Goal: Transaction & Acquisition: Book appointment/travel/reservation

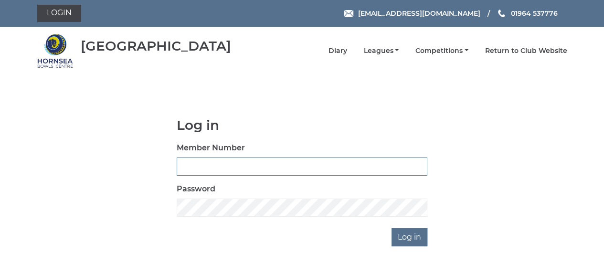
click at [276, 163] on input "Member Number" at bounding box center [302, 167] width 251 height 18
type input "0207"
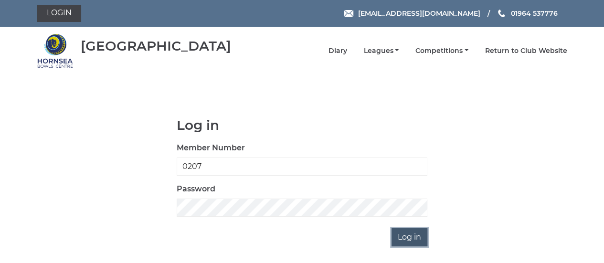
click at [410, 239] on input "Log in" at bounding box center [410, 237] width 36 height 18
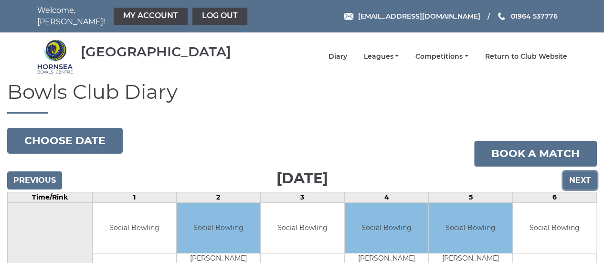
click at [582, 172] on input "Next" at bounding box center [580, 180] width 34 height 18
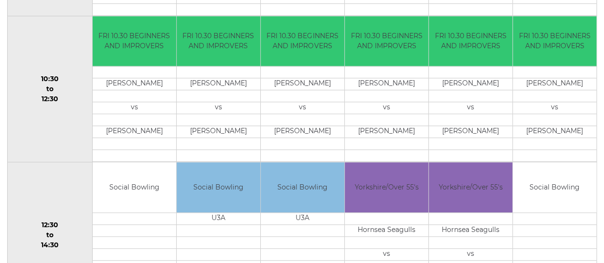
scroll to position [334, 0]
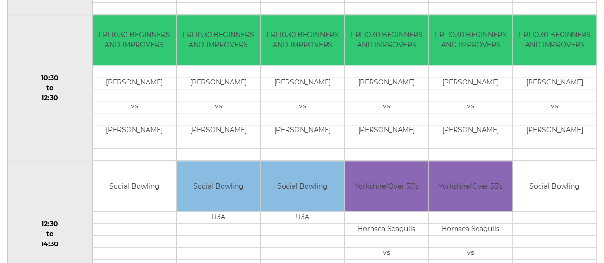
click at [425, 235] on td at bounding box center [387, 241] width 84 height 12
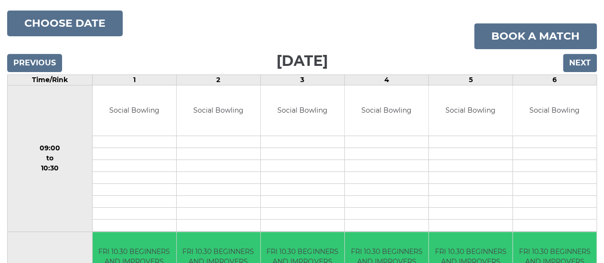
scroll to position [143, 0]
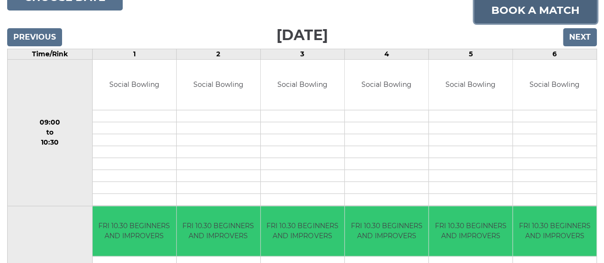
click at [516, 9] on link "Book a match" at bounding box center [535, 11] width 123 height 26
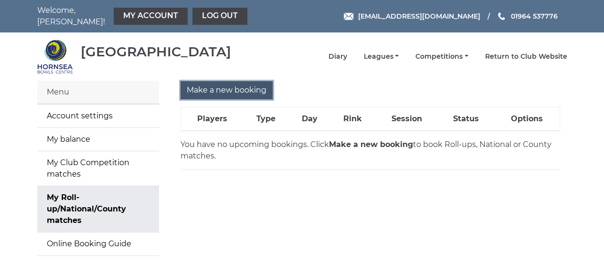
click at [235, 82] on input "Make a new booking" at bounding box center [227, 90] width 92 height 18
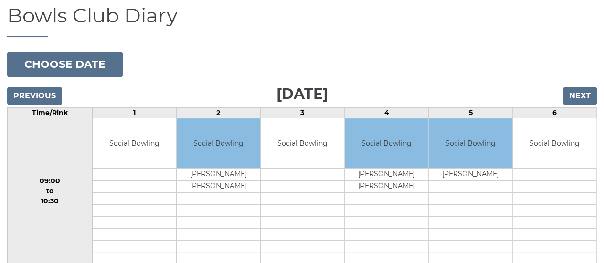
scroll to position [96, 0]
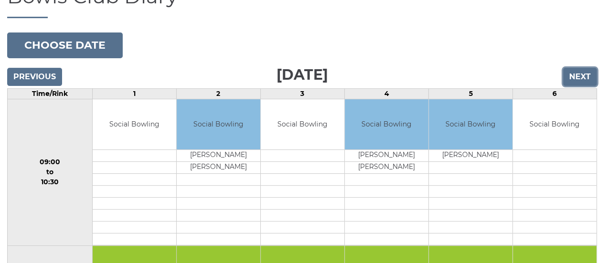
click at [577, 69] on input "Next" at bounding box center [580, 77] width 34 height 18
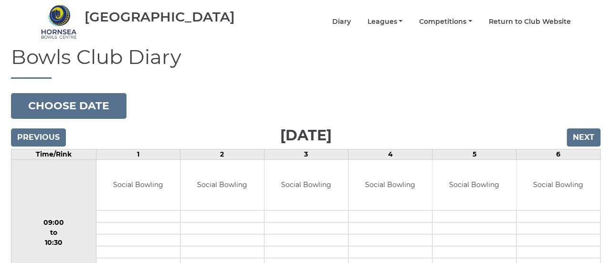
scroll to position [96, 0]
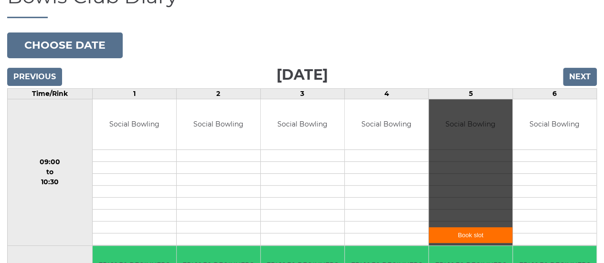
click at [471, 227] on link "Book slot" at bounding box center [471, 235] width 84 height 16
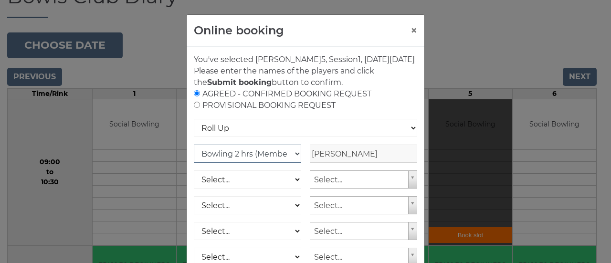
click at [292, 163] on select "Club Competition (Member) National (Member) Bowling 1.5 hrs (Member) Junior (Up…" at bounding box center [247, 154] width 107 height 18
select select "1_54"
click at [194, 156] on select "Club Competition (Member) National (Member) Bowling 1.5 hrs (Member) Junior (Up…" at bounding box center [247, 154] width 107 height 18
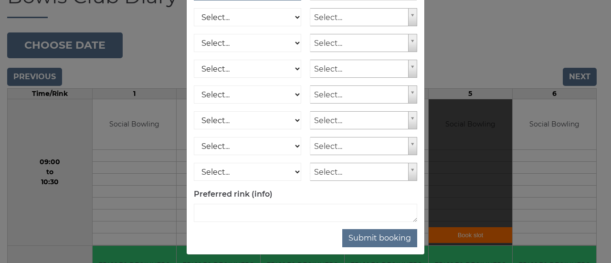
scroll to position [179, 0]
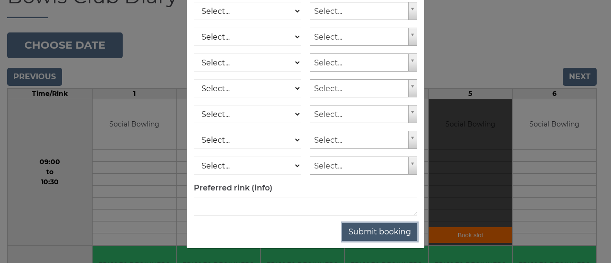
click at [381, 231] on button "Submit booking" at bounding box center [379, 232] width 75 height 18
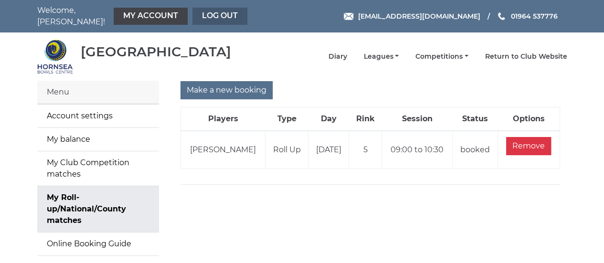
click at [210, 12] on link "Log out" at bounding box center [219, 16] width 55 height 17
